Goal: Transaction & Acquisition: Purchase product/service

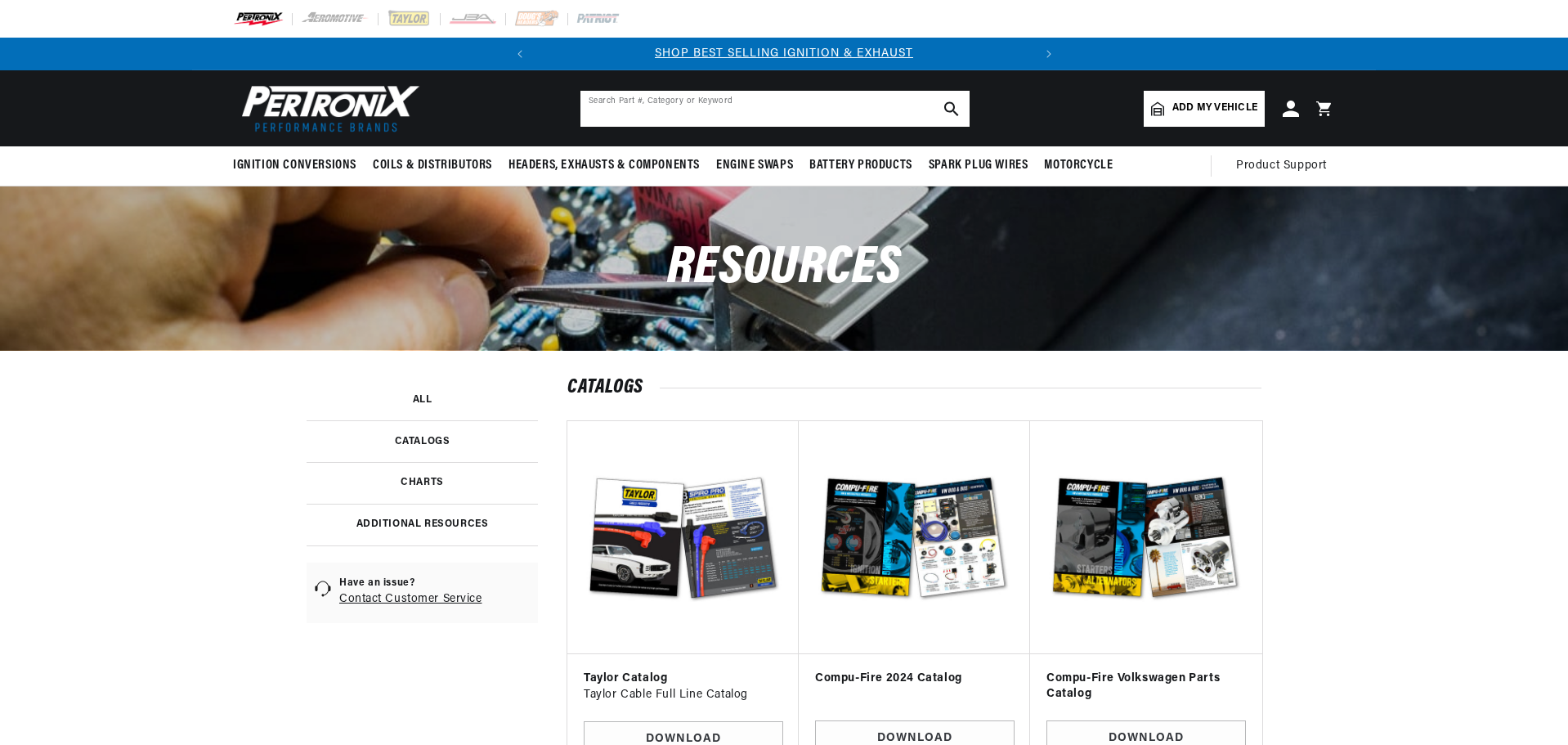
click at [651, 116] on input "text" at bounding box center [775, 108] width 390 height 36
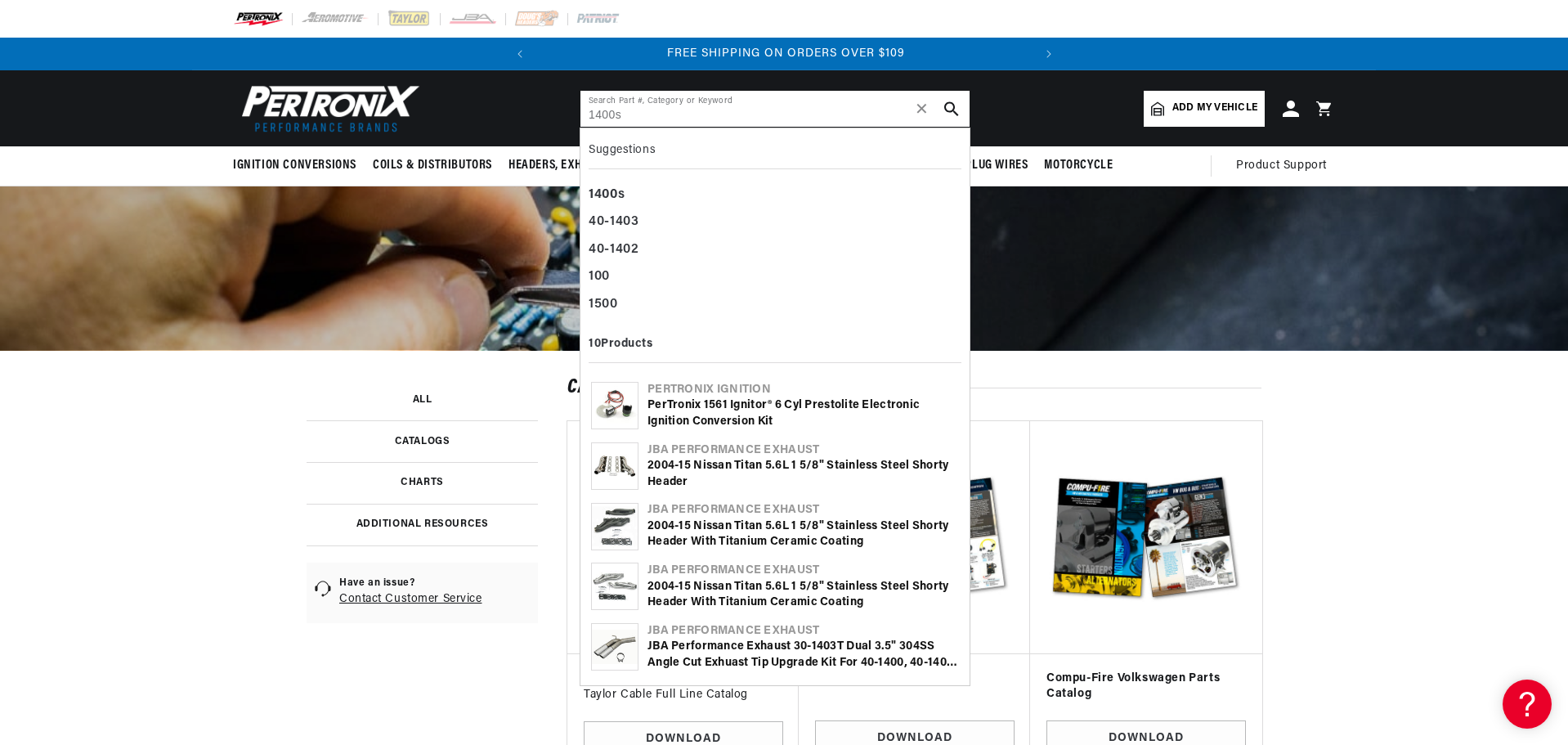
scroll to position [0, 495]
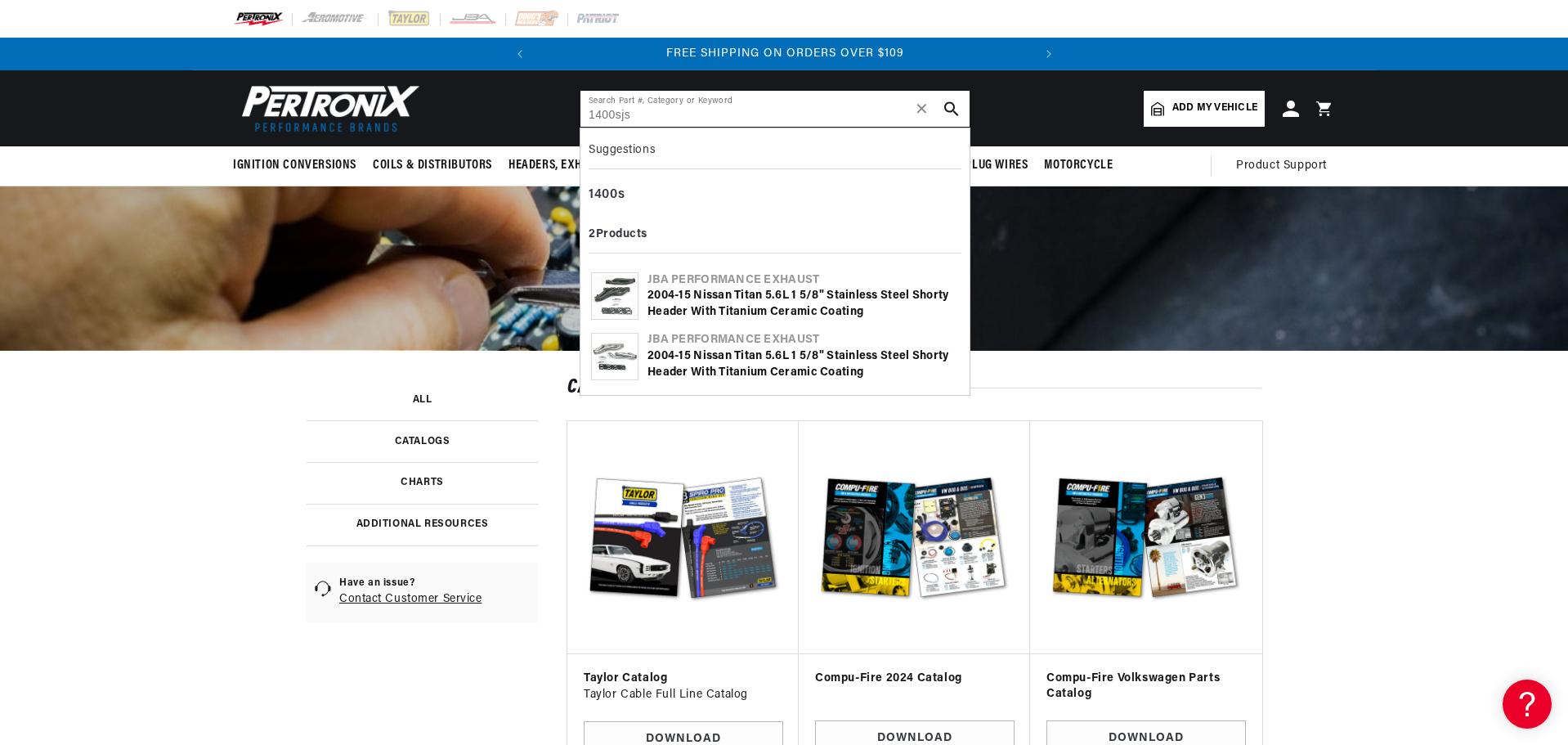
type input "1400sjs"
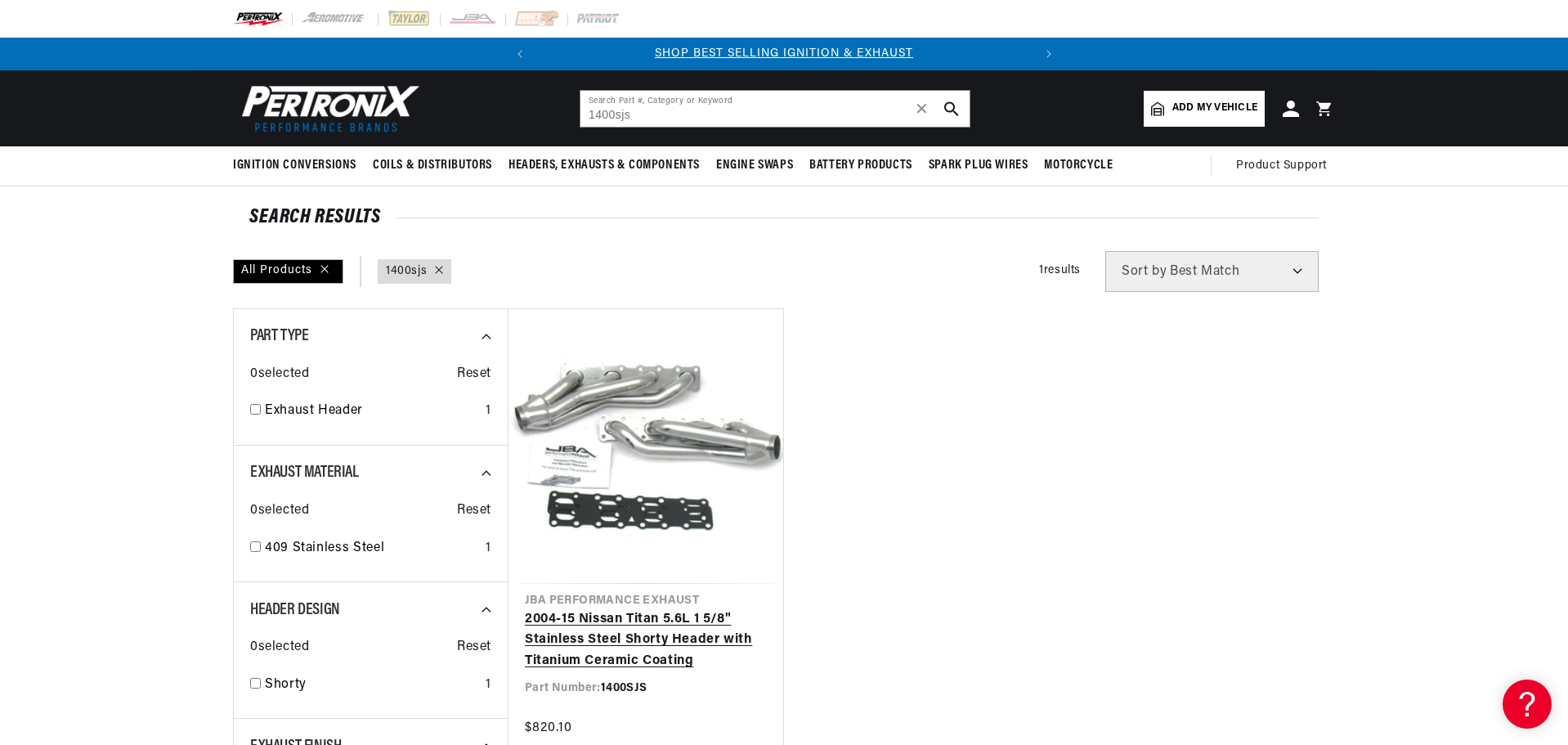
click at [637, 624] on link "2004-15 Nissan Titan 5.6L 1 5/8" Stainless Steel Shorty Header with Titanium Ce…" at bounding box center [646, 641] width 242 height 63
